Goal: Task Accomplishment & Management: Manage account settings

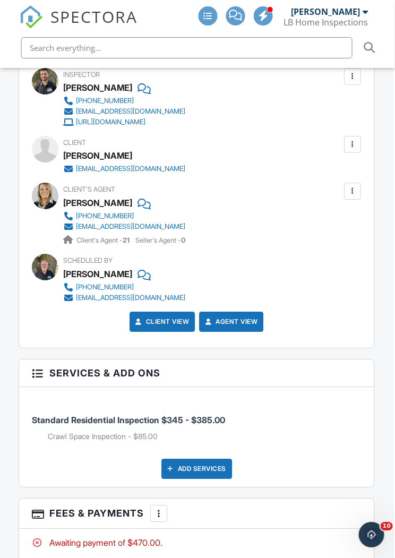
scroll to position [1474, 1]
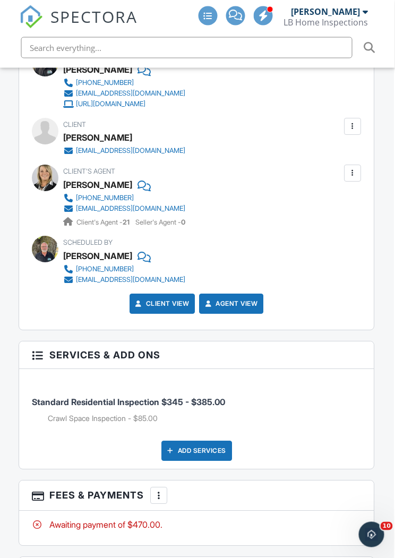
click at [198, 441] on div "Add Services" at bounding box center [197, 451] width 71 height 20
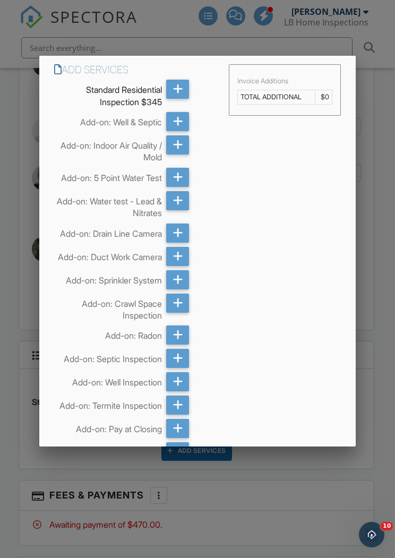
scroll to position [0, 0]
click at [384, 363] on div at bounding box center [197, 295] width 395 height 697
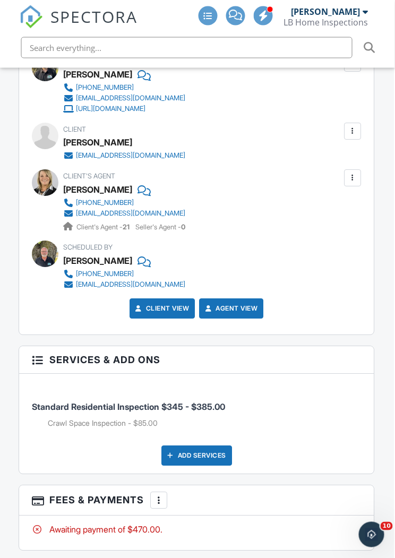
scroll to position [1471, 1]
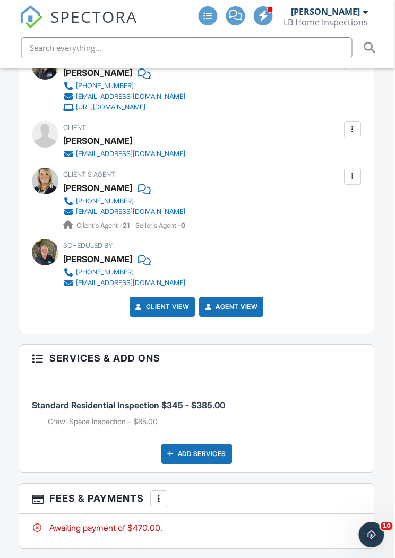
click at [36, 353] on div at bounding box center [37, 357] width 11 height 11
click at [38, 353] on div at bounding box center [37, 357] width 11 height 11
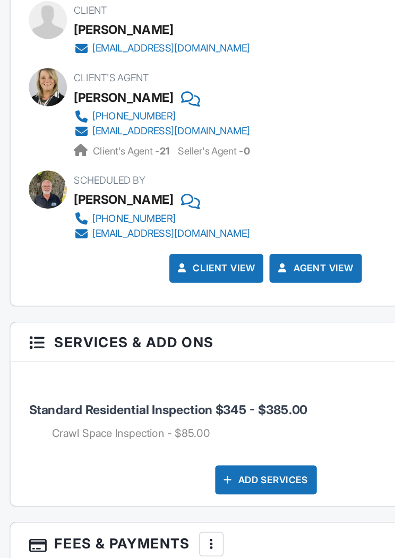
click at [32, 341] on div at bounding box center [37, 346] width 11 height 11
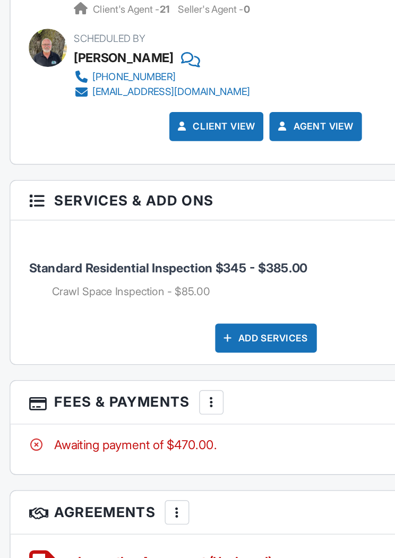
scroll to position [1538, 1]
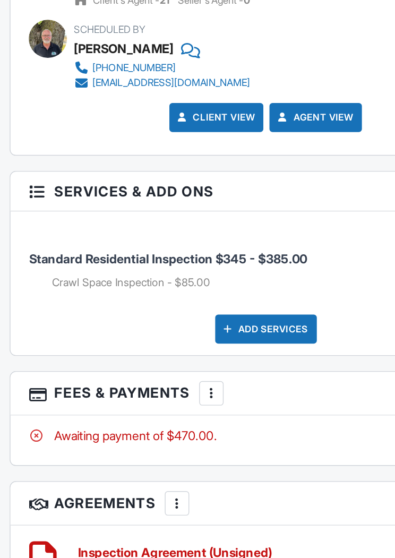
click at [154, 426] on div at bounding box center [159, 431] width 11 height 11
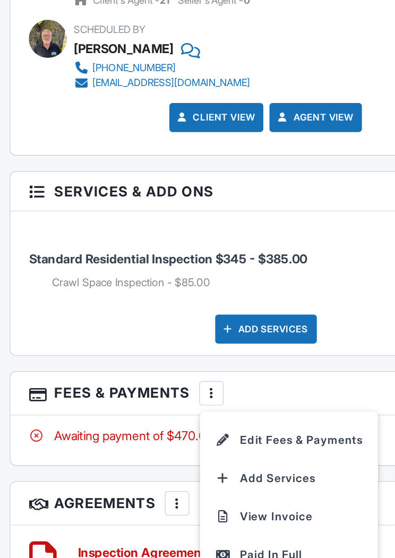
click at [187, 450] on li "Edit Fees & Payments" at bounding box center [213, 463] width 111 height 27
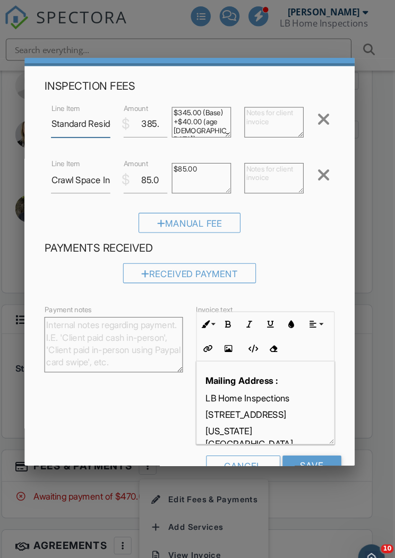
scroll to position [30, 0]
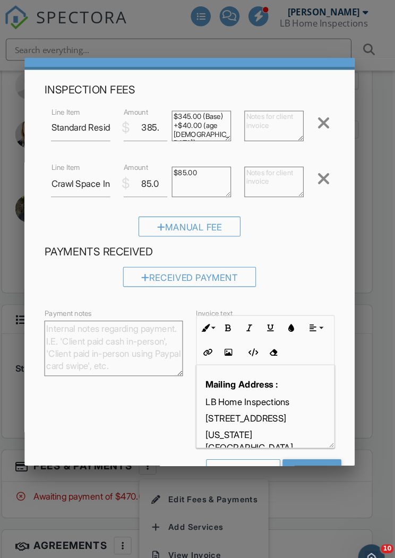
click at [211, 93] on div "Inspection Fees Line Item Standard Residential Inspection $345 $ Amount 385.00 …" at bounding box center [197, 157] width 290 height 155
click at [300, 242] on h4 "Payments Received" at bounding box center [196, 241] width 277 height 14
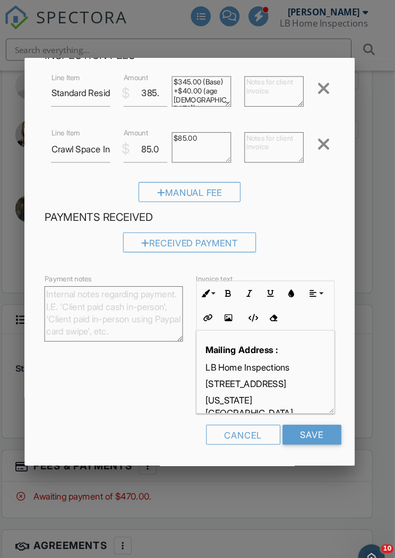
scroll to position [62, 0]
click at [300, 209] on h4 "Payments Received" at bounding box center [196, 209] width 277 height 14
click at [210, 182] on div "Manual Fee" at bounding box center [198, 184] width 98 height 19
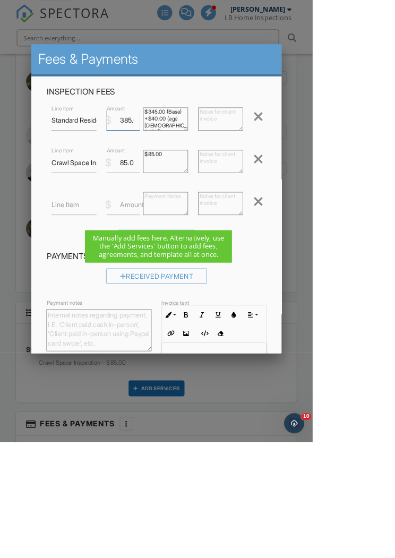
scroll to position [1434, 0]
click at [336, 331] on h4 "Payments Received" at bounding box center [196, 324] width 277 height 14
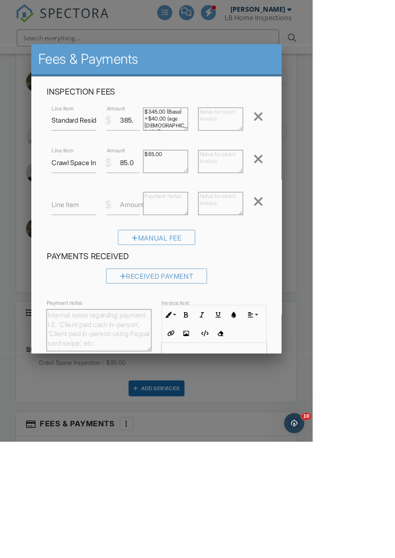
scroll to position [1457, 0]
